Goal: Transaction & Acquisition: Obtain resource

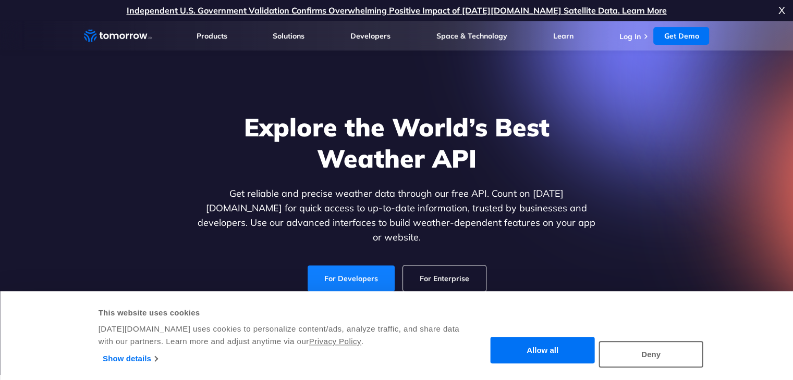
click at [366, 266] on link "For Developers" at bounding box center [350, 279] width 87 height 26
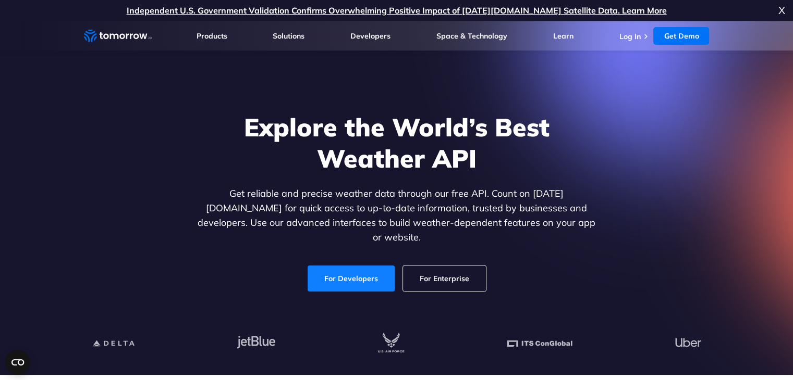
click at [373, 277] on link "For Developers" at bounding box center [350, 279] width 87 height 26
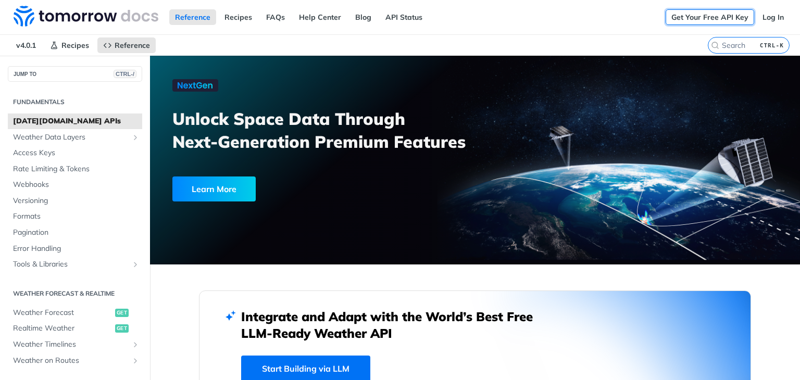
click at [730, 20] on link "Get Your Free API Key" at bounding box center [710, 17] width 89 height 16
click at [719, 21] on link "Get Your Free API Key" at bounding box center [710, 17] width 89 height 16
click at [688, 21] on link "Get Your Free API Key" at bounding box center [710, 17] width 89 height 16
click at [63, 153] on span "Access Keys" at bounding box center [76, 153] width 127 height 10
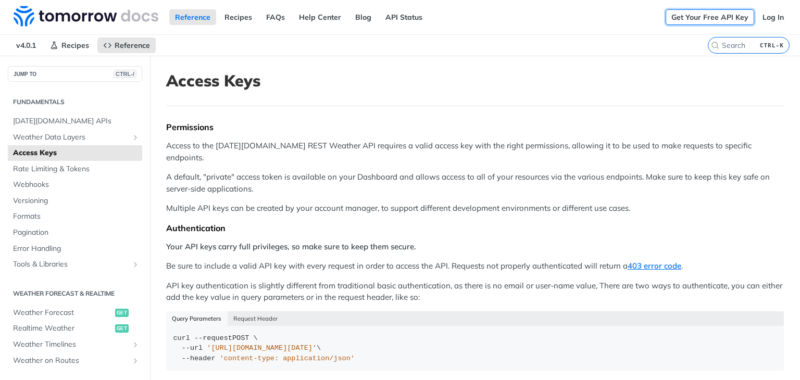
click at [699, 22] on link "Get Your Free API Key" at bounding box center [710, 17] width 89 height 16
